Goal: Task Accomplishment & Management: Manage account settings

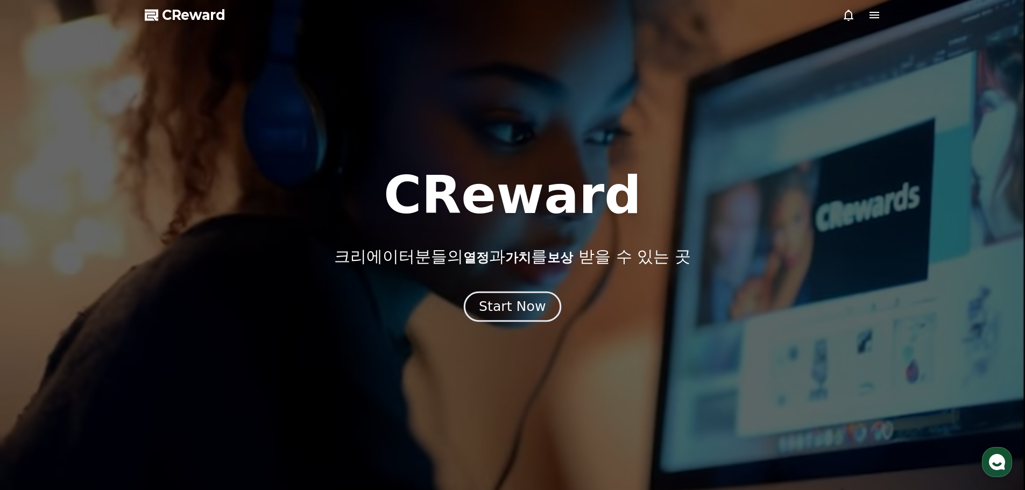
click at [511, 301] on div "Start Now" at bounding box center [512, 307] width 67 height 18
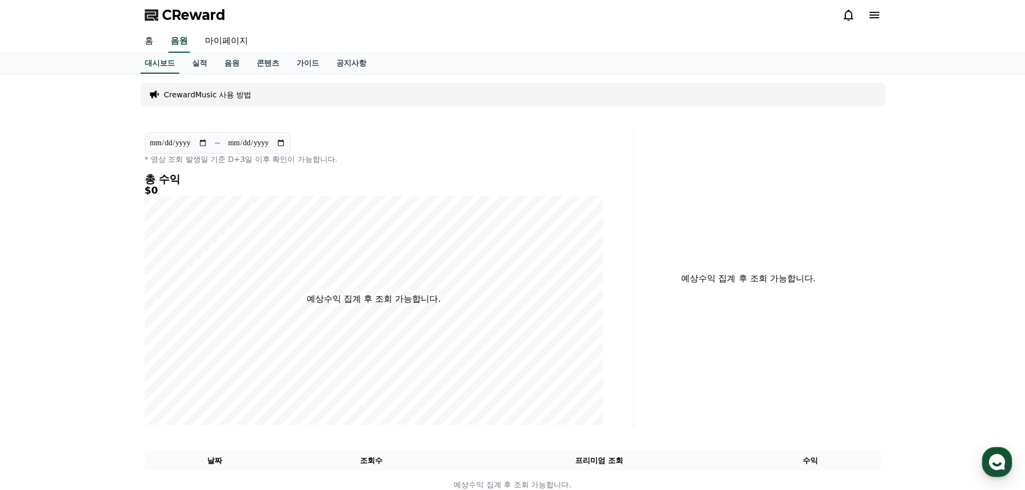
click at [154, 42] on link "홈" at bounding box center [149, 41] width 26 height 23
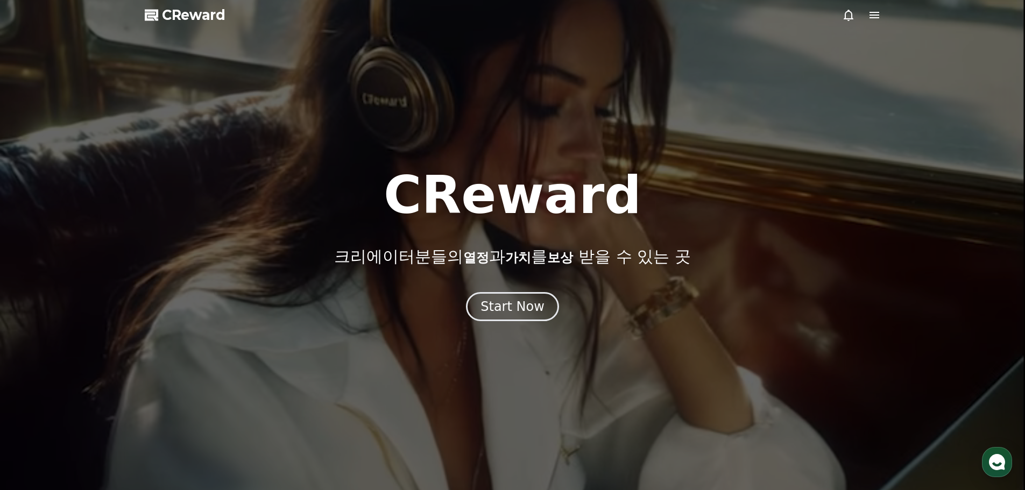
click at [203, 16] on span "CReward" at bounding box center [194, 14] width 64 height 17
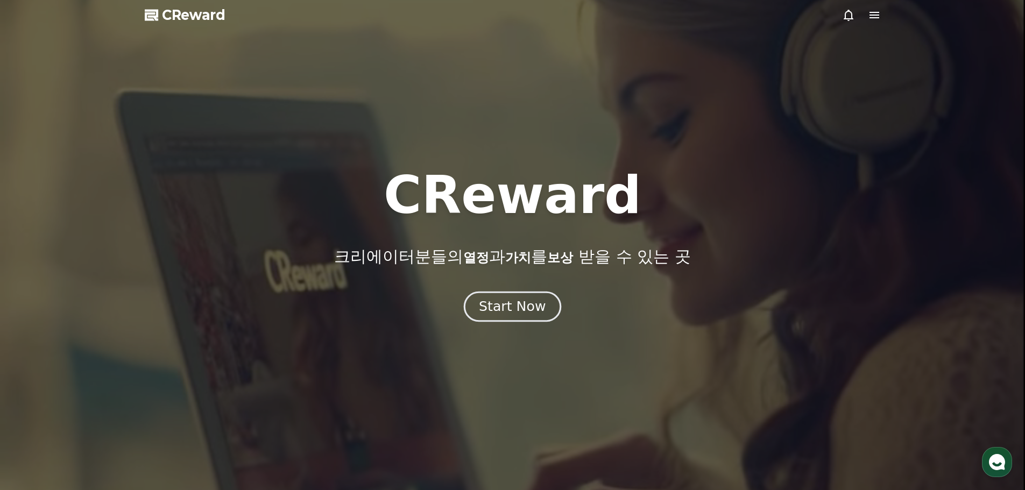
click at [523, 312] on div "Start Now" at bounding box center [512, 307] width 67 height 18
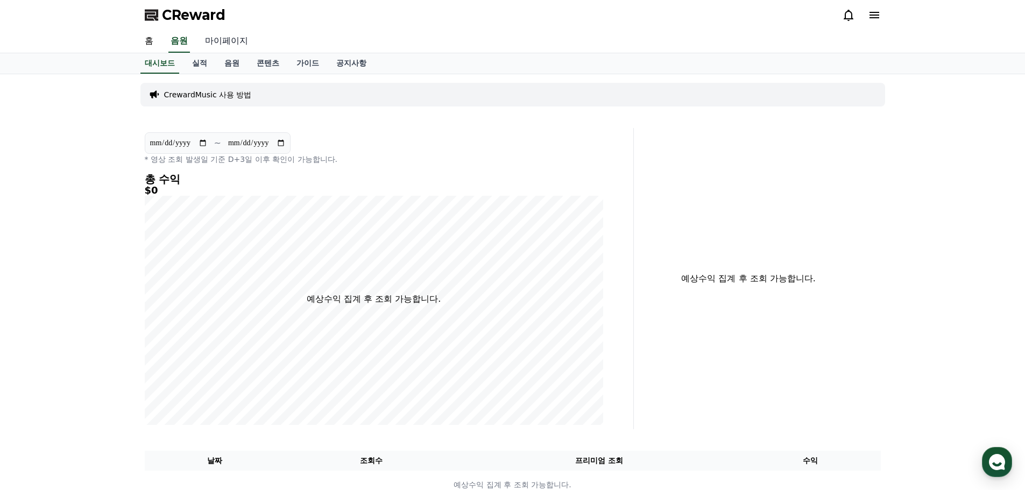
click at [224, 50] on link "마이페이지" at bounding box center [226, 41] width 60 height 23
select select "**********"
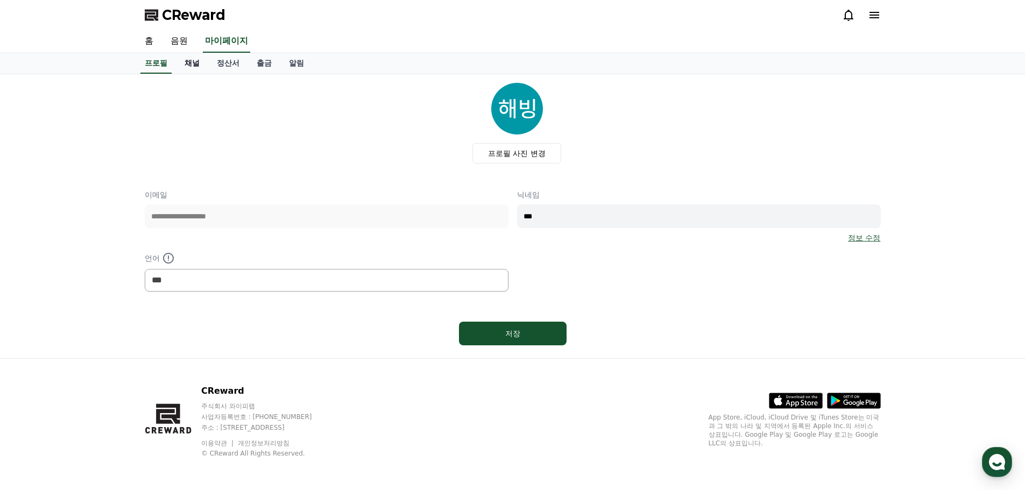
click at [199, 67] on link "채널" at bounding box center [192, 63] width 32 height 20
